Goal: Task Accomplishment & Management: Complete application form

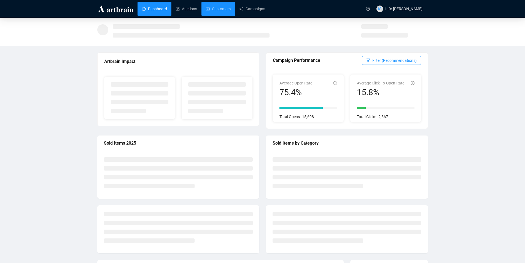
click at [224, 9] on link "Customers" at bounding box center [218, 9] width 25 height 14
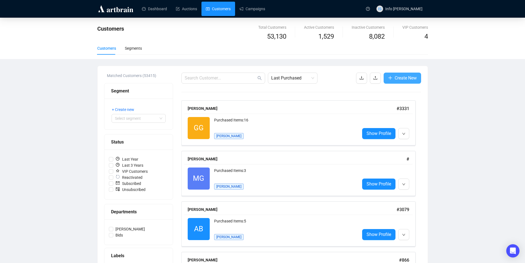
click at [411, 77] on span "Create New" at bounding box center [405, 77] width 22 height 7
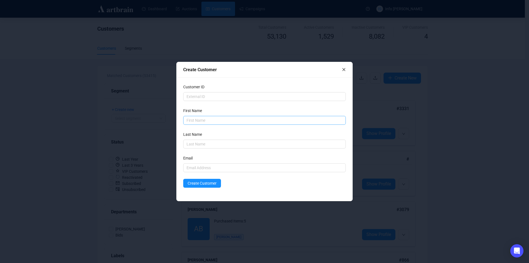
click at [225, 116] on div "First Name" at bounding box center [264, 115] width 163 height 17
click at [225, 120] on input "text" at bounding box center [264, 120] width 163 height 9
type input "[PERSON_NAME]"
type input "Inglis"
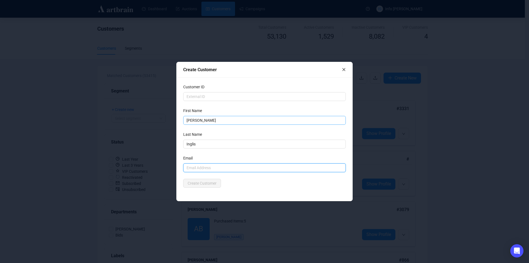
paste input "[PERSON_NAME] <[EMAIL_ADDRESS][DOMAIN_NAME]>"
type input "[PERSON_NAME] <[EMAIL_ADDRESS][DOMAIN_NAME]"
drag, startPoint x: 210, startPoint y: 169, endPoint x: 178, endPoint y: 177, distance: 33.9
click at [165, 169] on div "Create Customer Customer ID First Name [PERSON_NAME] Last Name [PERSON_NAME] Em…" at bounding box center [264, 131] width 529 height 263
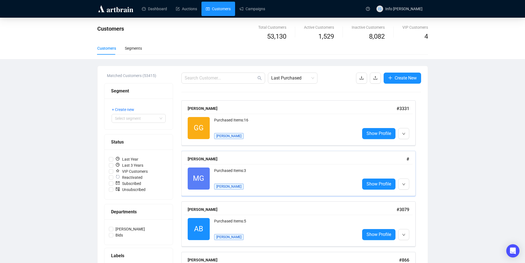
click at [185, 186] on div "MG Reactivated Purchased Items: 3 [PERSON_NAME] Show Profile" at bounding box center [298, 178] width 228 height 29
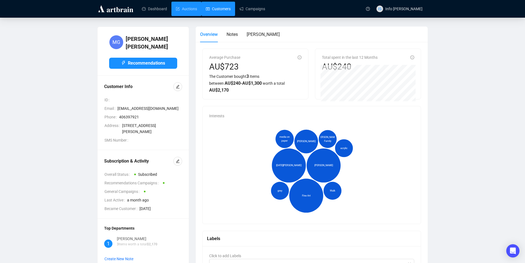
click at [211, 7] on link "Customers" at bounding box center [218, 9] width 25 height 14
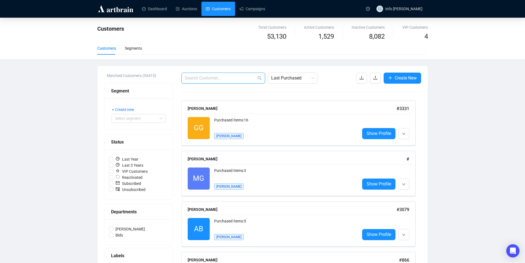
click at [197, 79] on input "text" at bounding box center [221, 78] width 72 height 7
type input "[PERSON_NAME]"
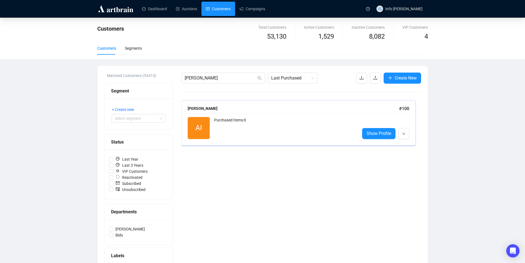
click at [239, 121] on div "Purchased Items: 0" at bounding box center [284, 128] width 141 height 22
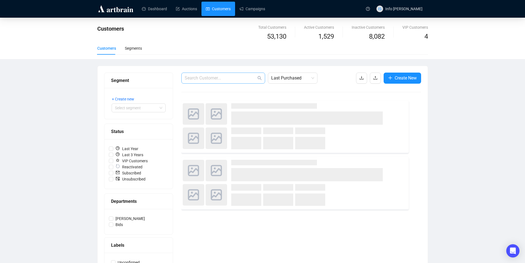
click at [207, 82] on span at bounding box center [223, 77] width 84 height 11
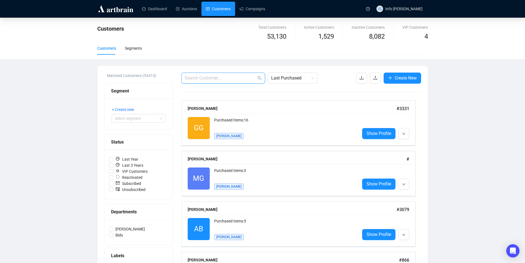
click at [205, 79] on input "text" at bounding box center [221, 78] width 72 height 7
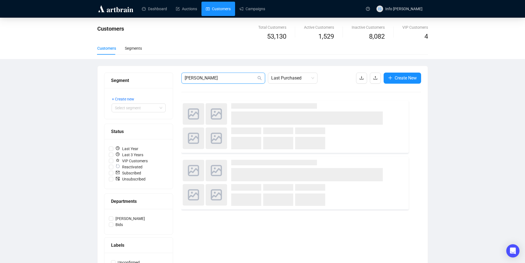
type input "[PERSON_NAME]"
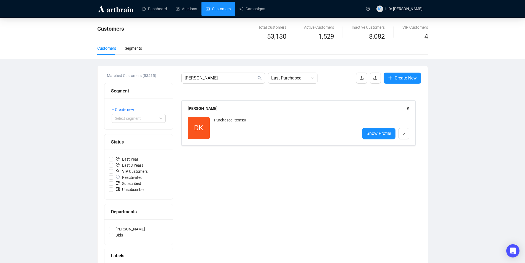
click at [256, 129] on div "Purchased Items: 0" at bounding box center [284, 128] width 141 height 22
